Goal: Task Accomplishment & Management: Manage account settings

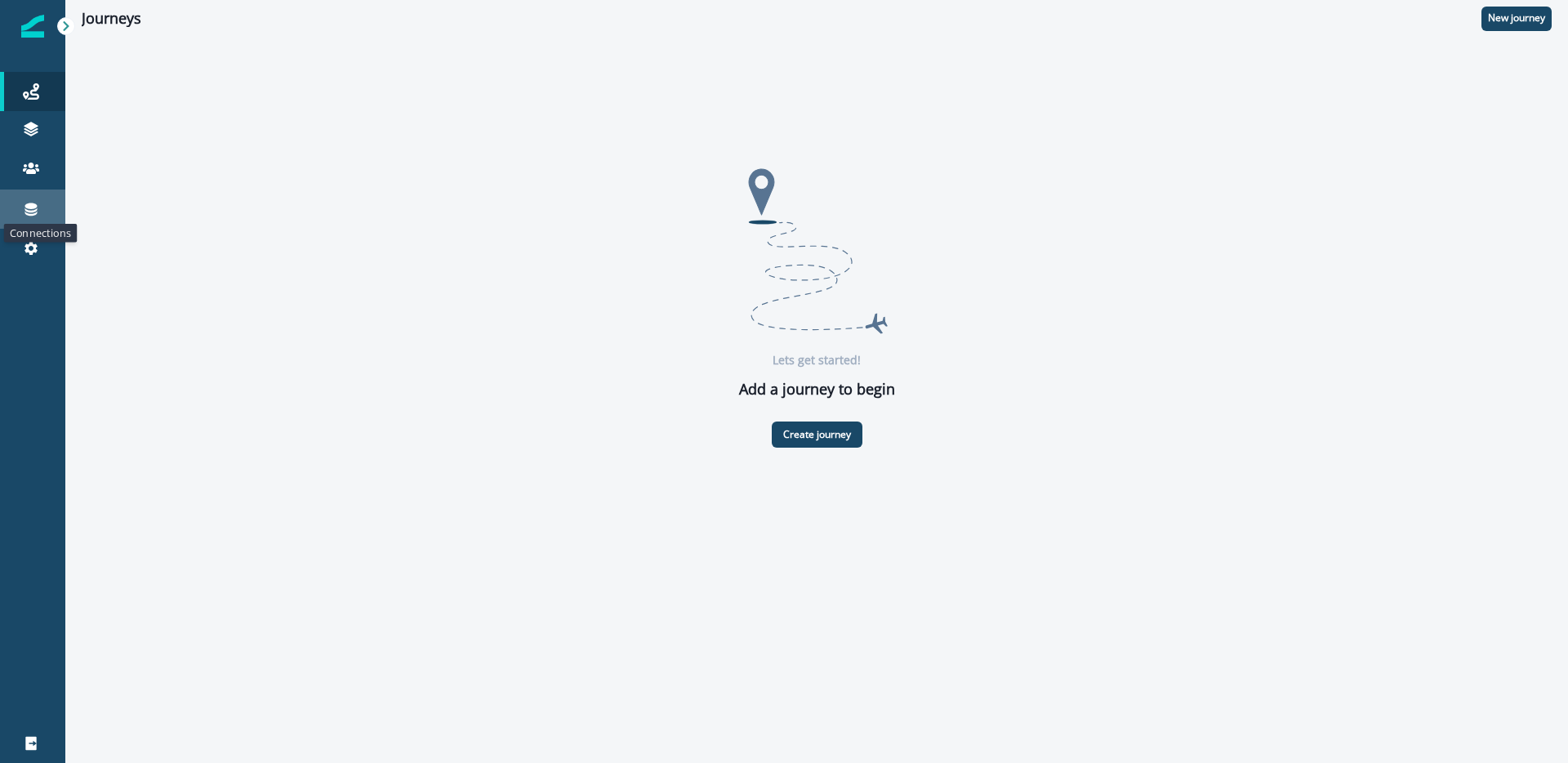
click at [29, 208] on icon at bounding box center [31, 209] width 12 height 13
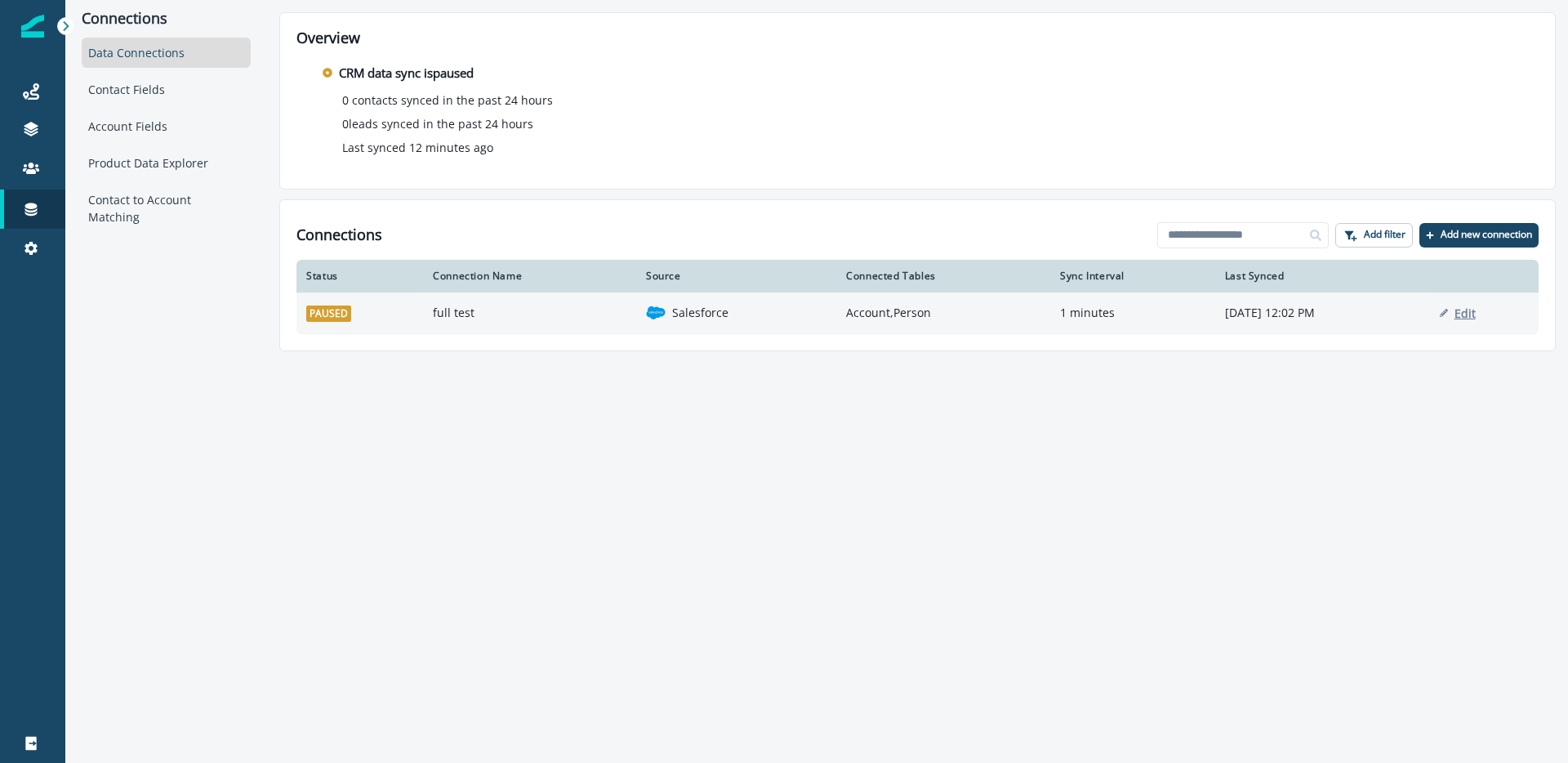
click at [1476, 315] on p "Edit" at bounding box center [1465, 313] width 21 height 16
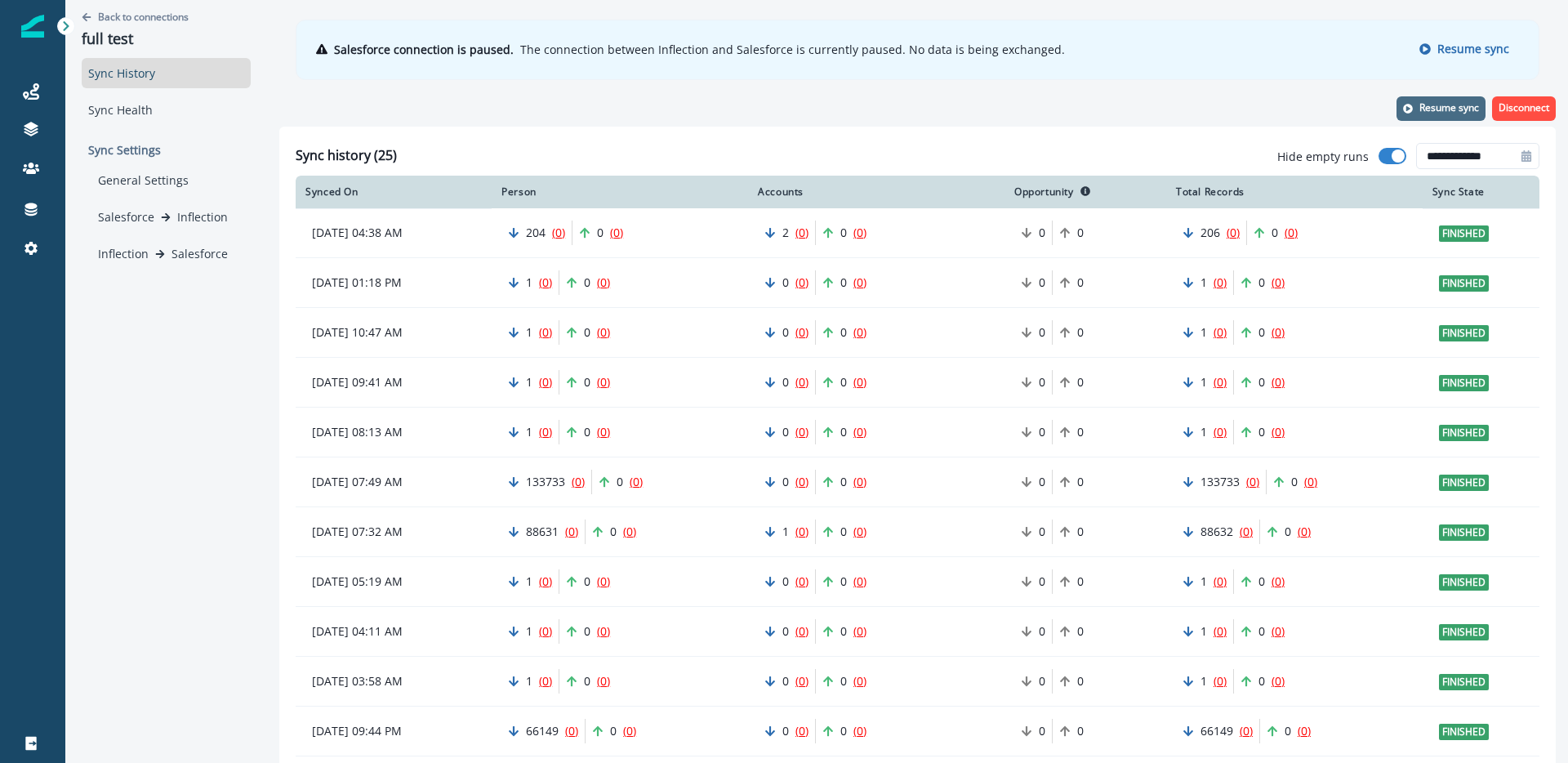
click at [1427, 108] on p "Resume sync" at bounding box center [1449, 107] width 59 height 11
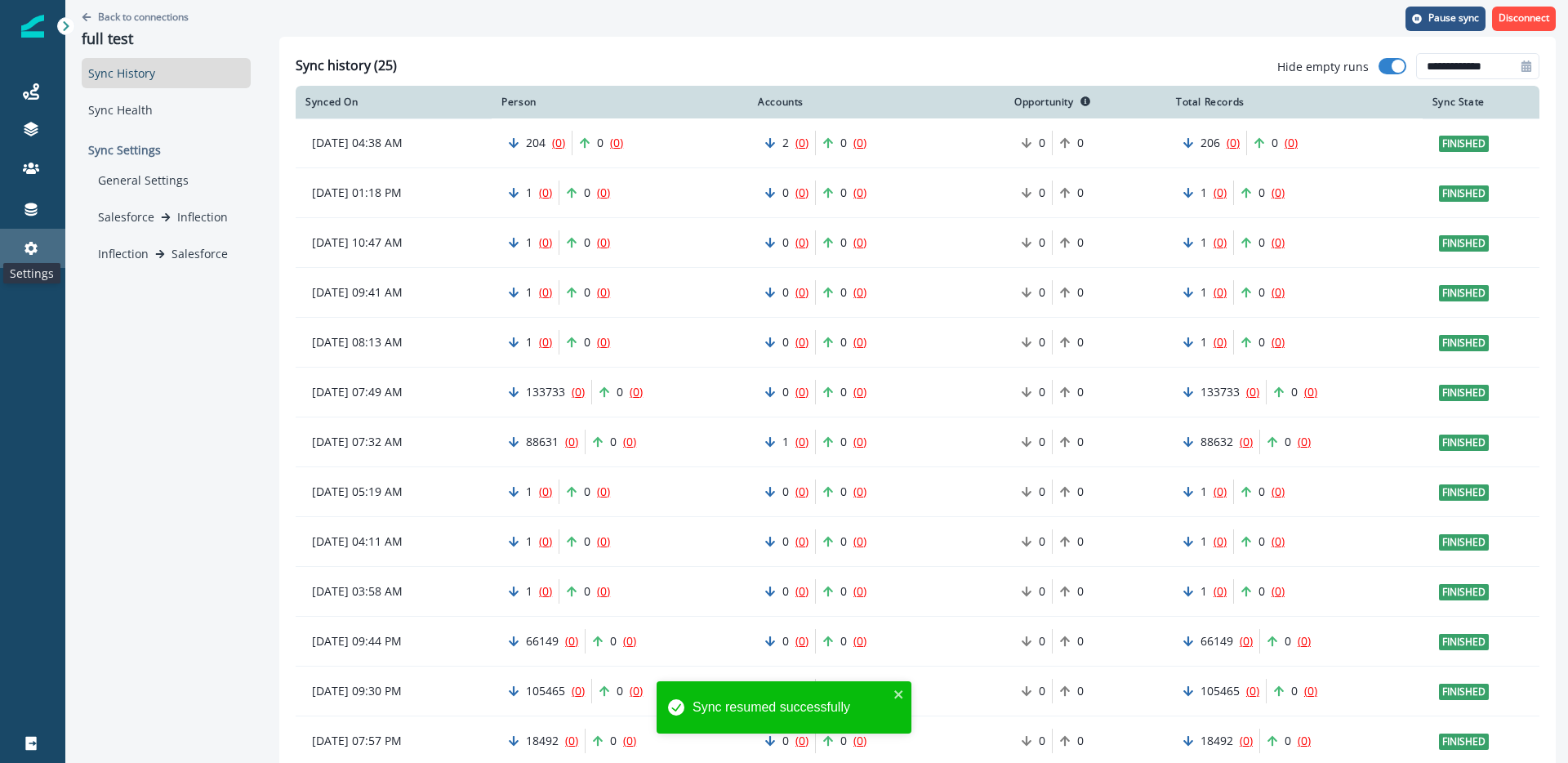
click at [26, 247] on icon at bounding box center [31, 248] width 13 height 13
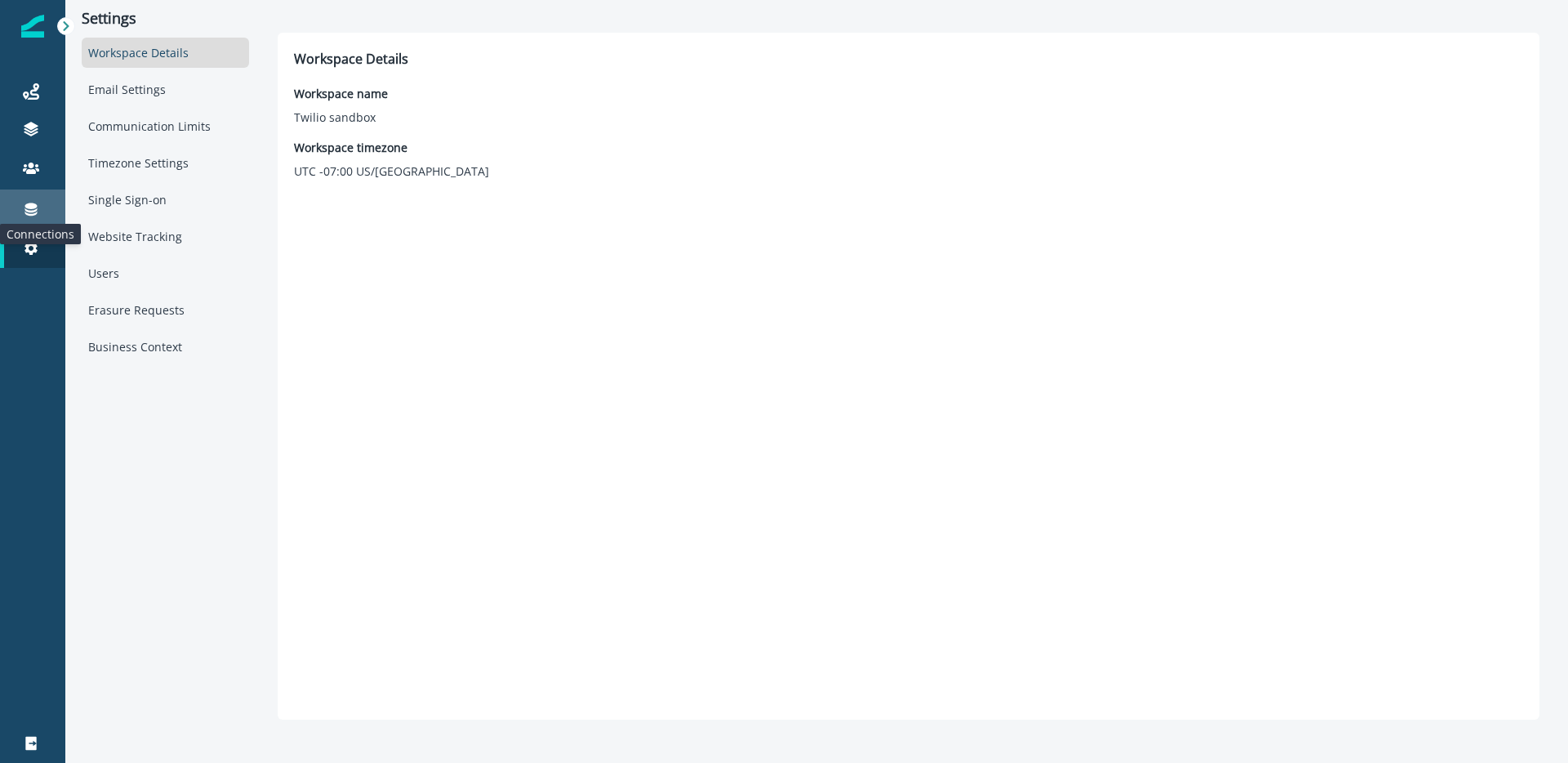
click at [37, 208] on icon at bounding box center [31, 208] width 17 height 17
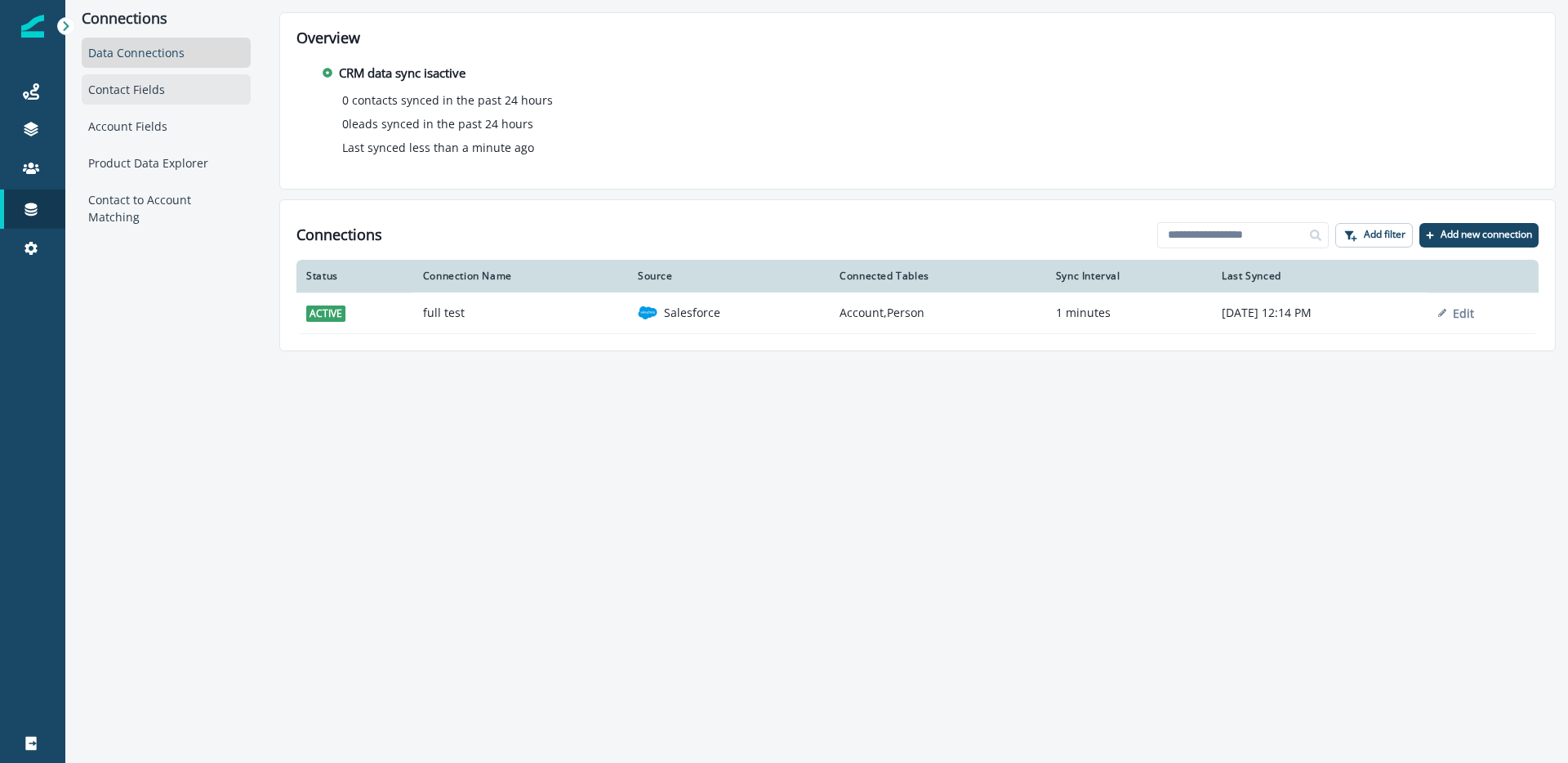
click at [178, 92] on div "Contact Fields" at bounding box center [167, 89] width 169 height 31
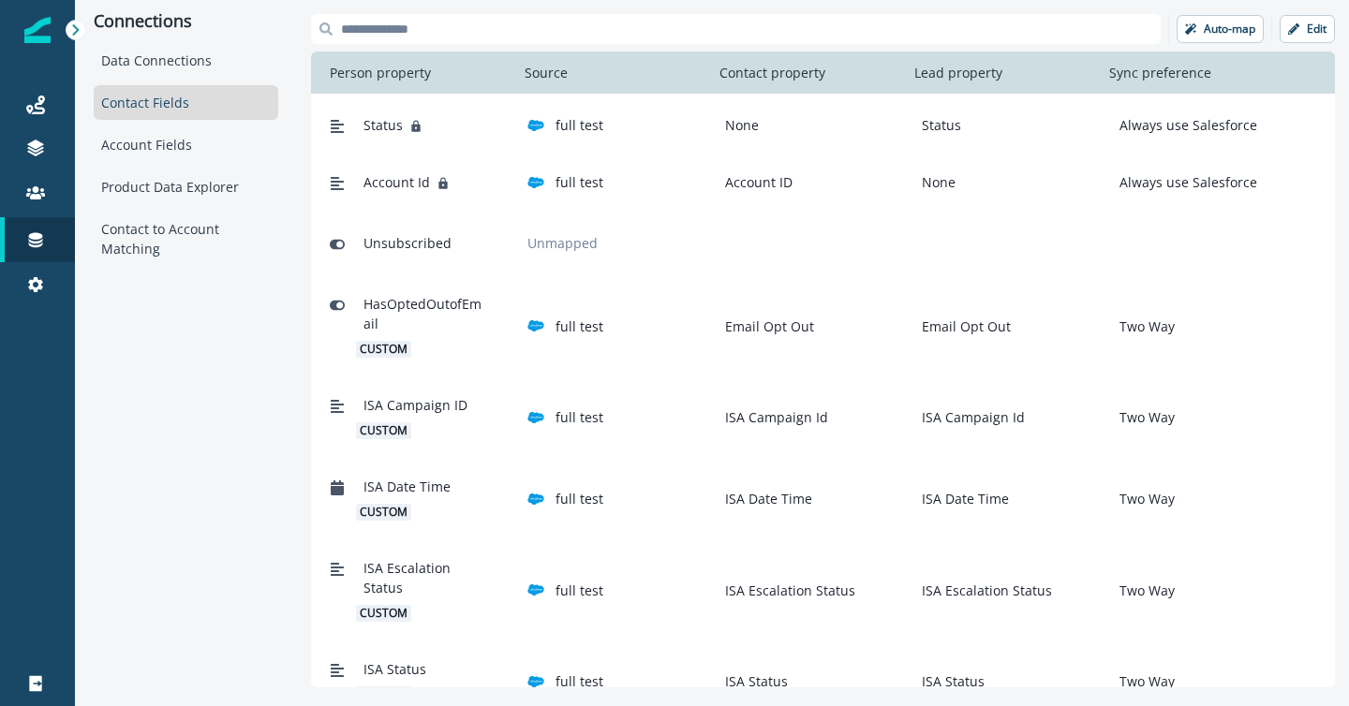
scroll to position [1038, 0]
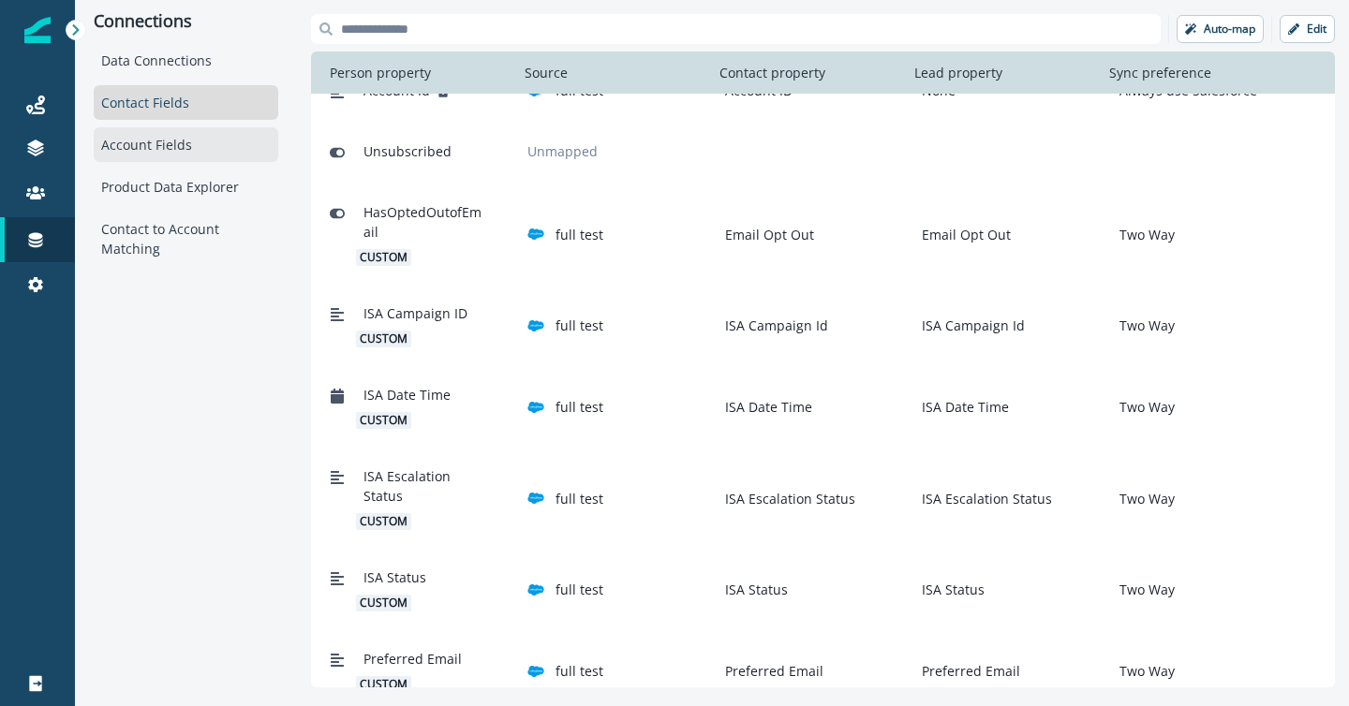
click at [156, 158] on div "Account Fields" at bounding box center [186, 144] width 185 height 35
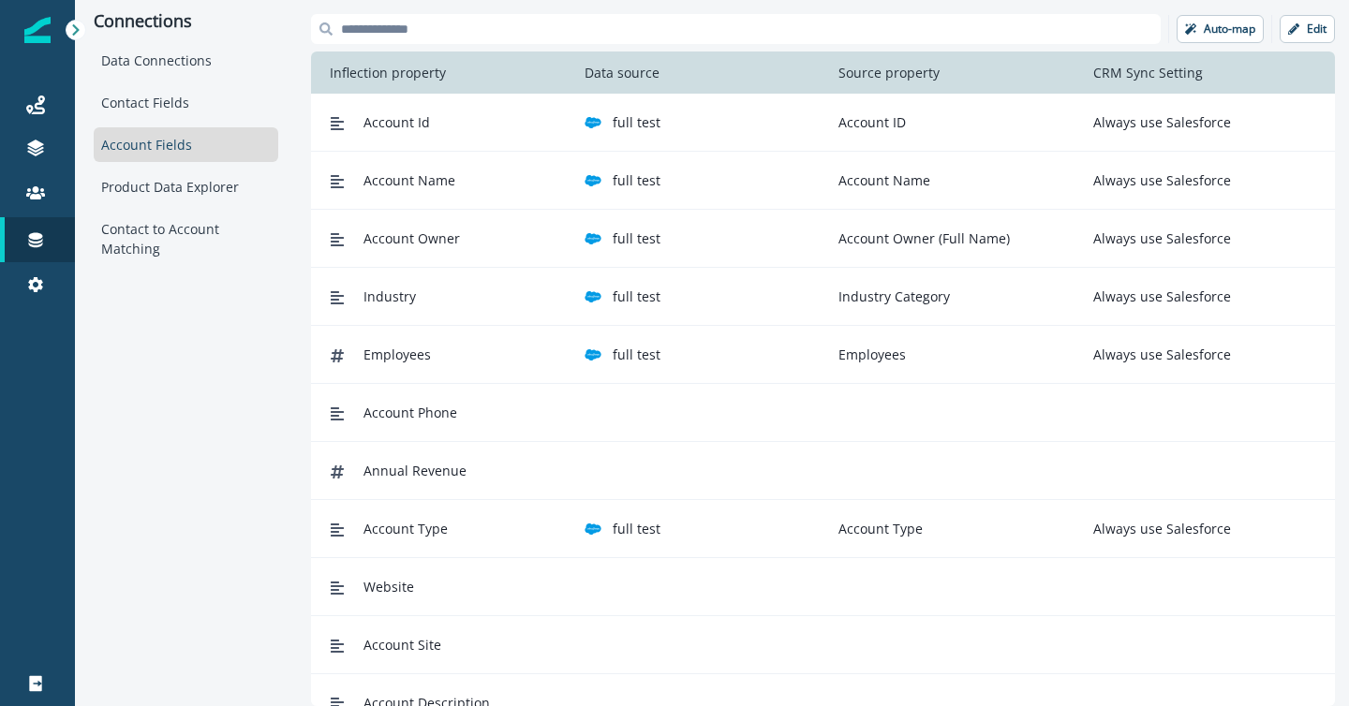
scroll to position [141, 0]
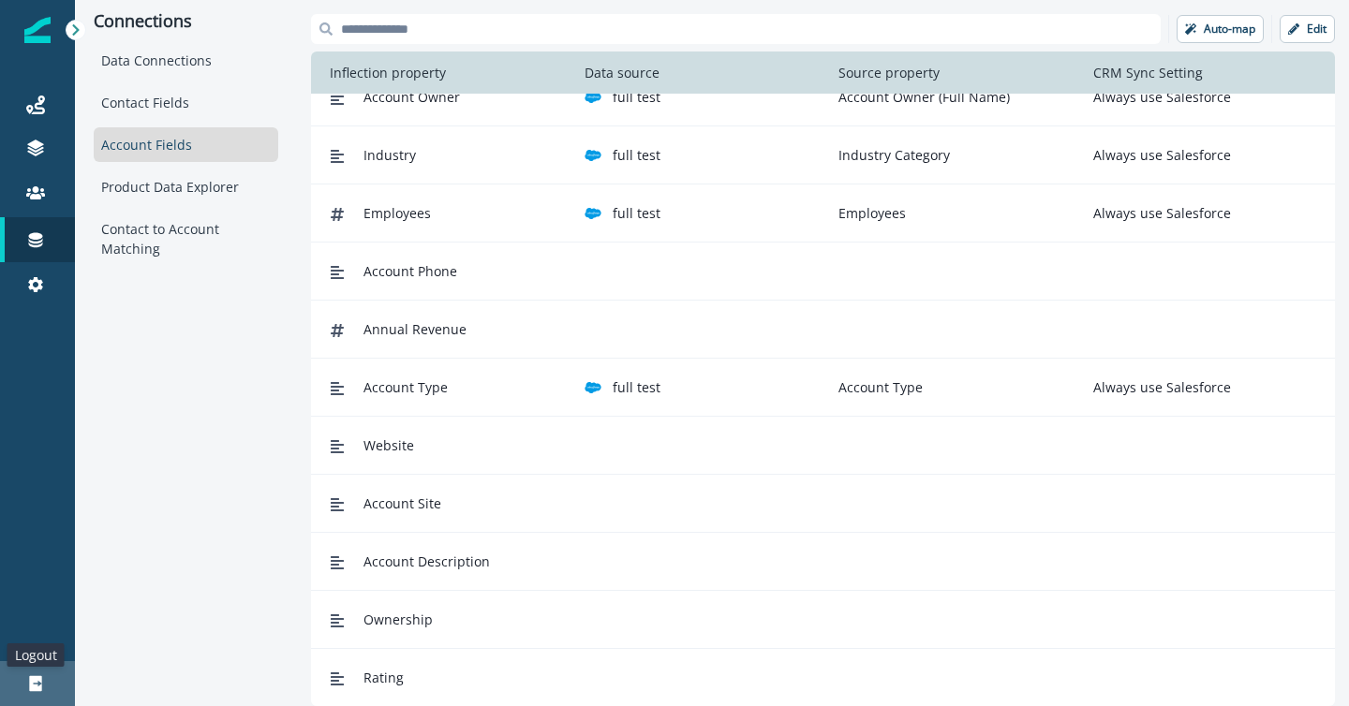
click at [38, 676] on icon at bounding box center [35, 684] width 12 height 16
